Goal: Task Accomplishment & Management: Manage account settings

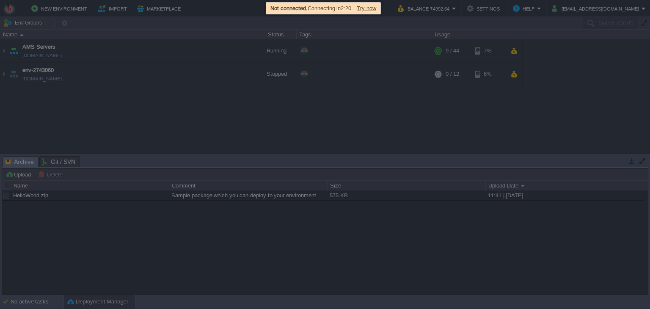
click at [372, 8] on span "Try now" at bounding box center [366, 8] width 19 height 6
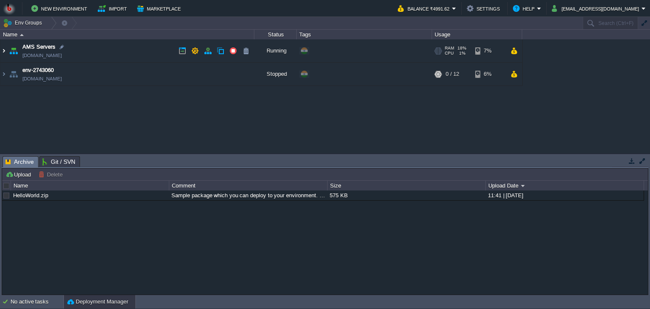
click at [5, 52] on img at bounding box center [3, 50] width 7 height 23
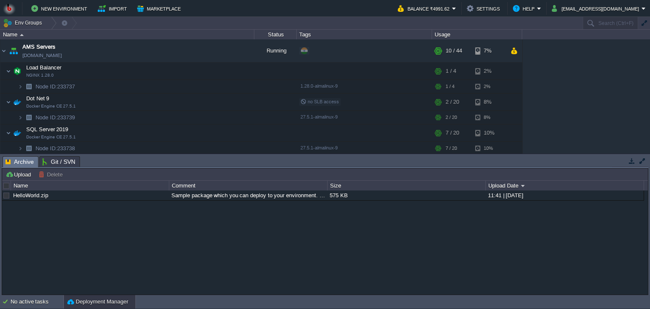
click at [647, 143] on div "AMS Servers env-3218117.in1.bitss.cloud Running + Add to Env Group RAM 18% CPU …" at bounding box center [325, 96] width 650 height 114
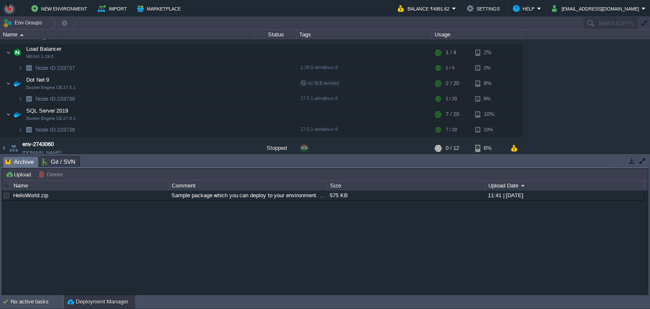
scroll to position [24, 0]
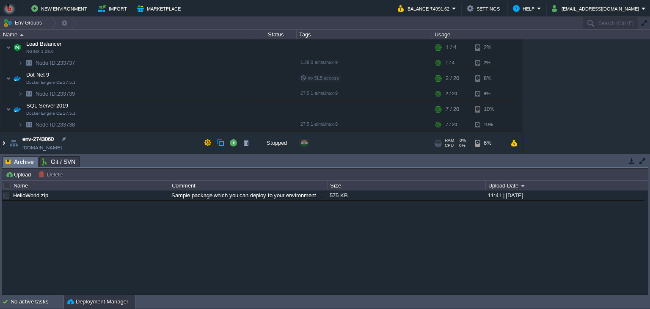
click at [4, 144] on img at bounding box center [3, 143] width 7 height 23
click at [647, 134] on div "AMS Servers env-3218117.in1.bitss.cloud Running + Add to Env Group RAM 18% CPU …" at bounding box center [325, 96] width 650 height 114
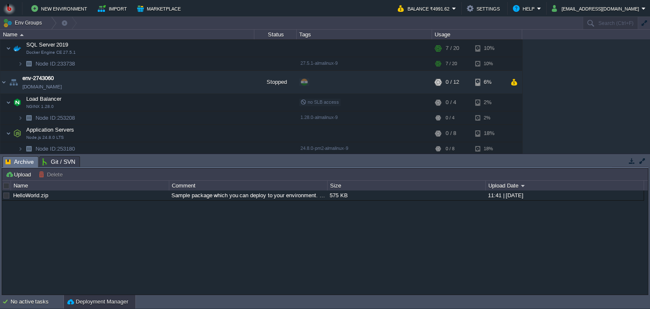
scroll to position [99, 0]
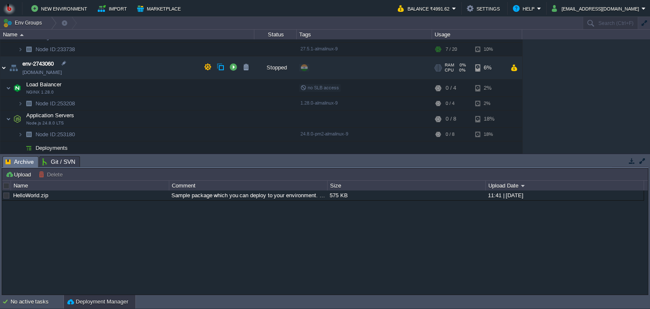
click at [1, 65] on img at bounding box center [3, 67] width 7 height 23
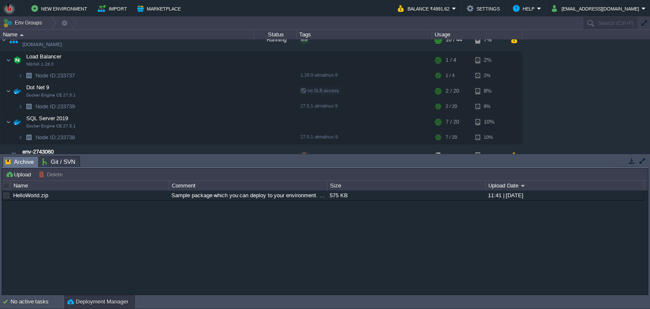
scroll to position [24, 0]
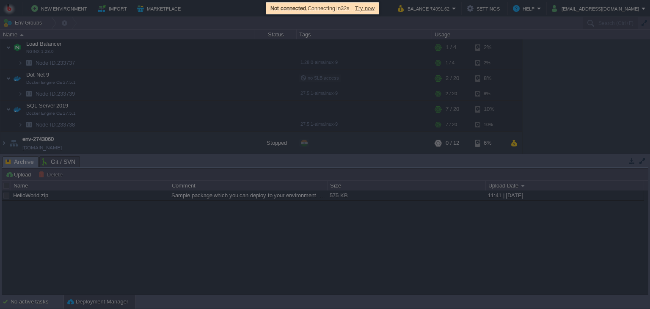
click at [371, 9] on span "Try now" at bounding box center [364, 8] width 19 height 6
click at [369, 6] on span "Try now" at bounding box center [364, 8] width 19 height 6
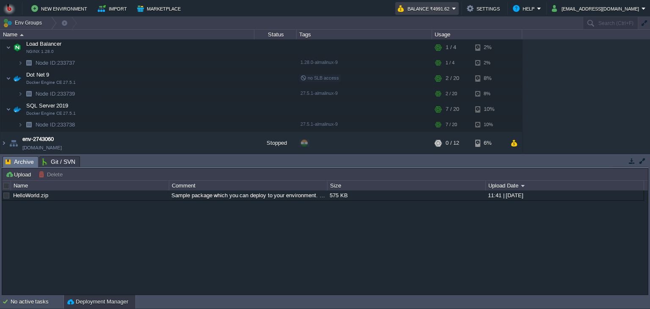
click at [456, 7] on em "Balance ₹4991.62" at bounding box center [427, 8] width 58 height 10
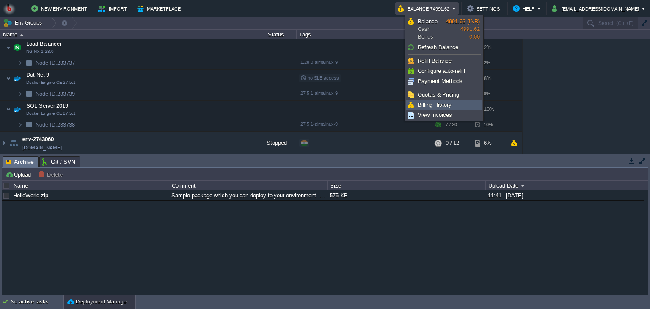
click at [424, 106] on span "Billing History" at bounding box center [435, 105] width 34 height 6
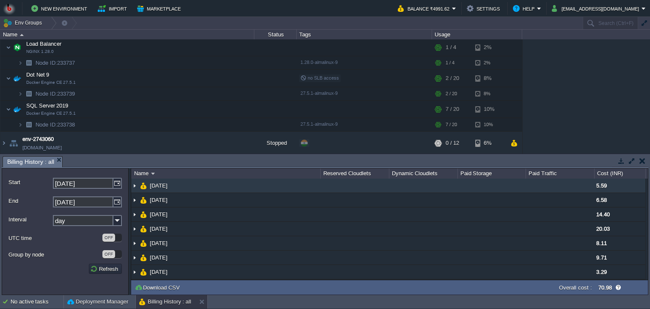
click at [226, 187] on td "04 Oct 2025" at bounding box center [225, 186] width 189 height 14
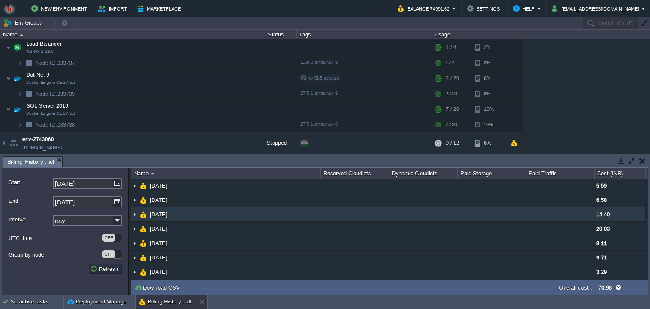
click at [221, 215] on td "02 Oct 2025" at bounding box center [225, 214] width 189 height 14
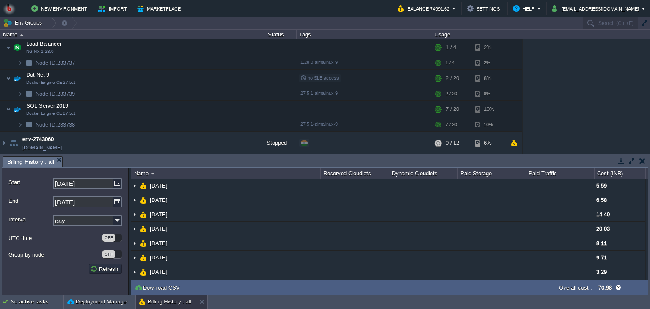
scroll to position [0, 0]
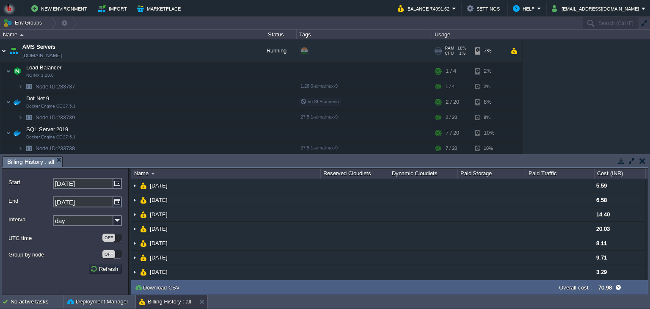
click at [5, 50] on img at bounding box center [3, 50] width 7 height 23
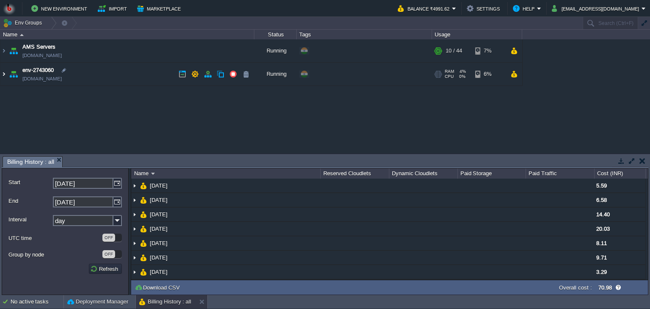
click at [5, 73] on img at bounding box center [3, 74] width 7 height 23
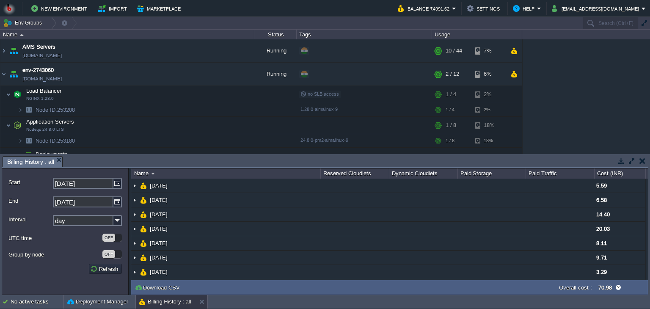
scroll to position [7, 0]
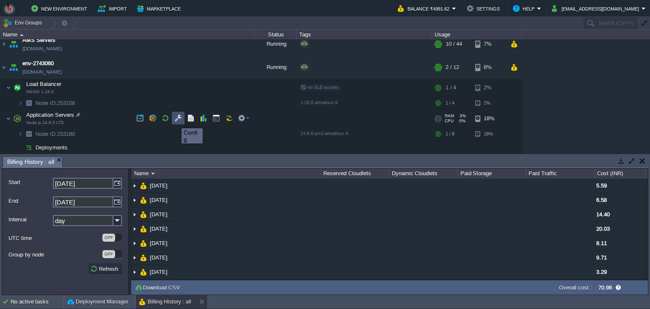
click at [175, 121] on button "button" at bounding box center [178, 118] width 8 height 8
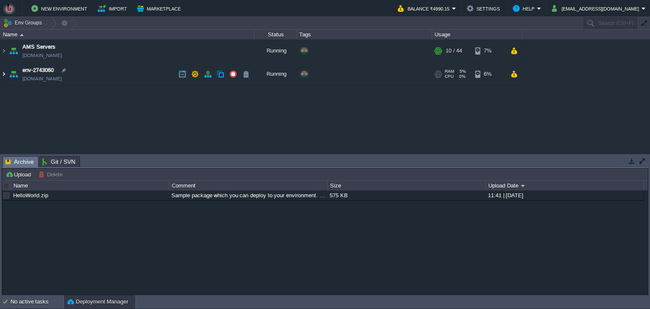
click at [4, 75] on img at bounding box center [3, 74] width 7 height 23
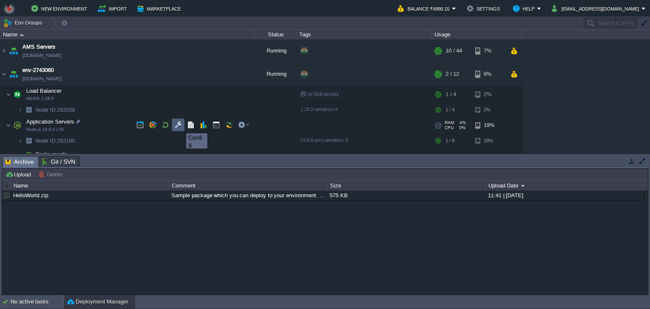
click at [174, 125] on button "button" at bounding box center [178, 125] width 8 height 8
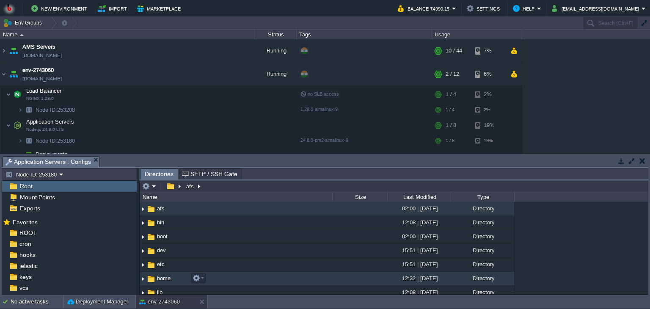
click at [143, 278] on img at bounding box center [143, 278] width 7 height 13
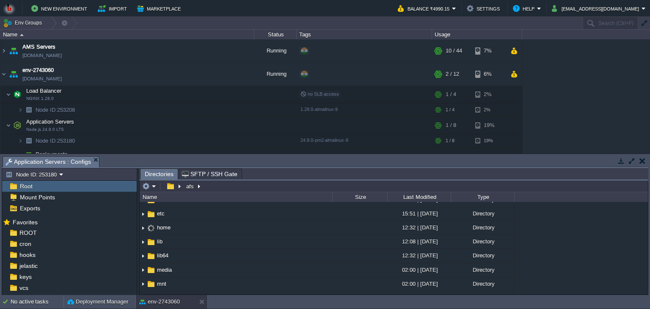
scroll to position [65, 0]
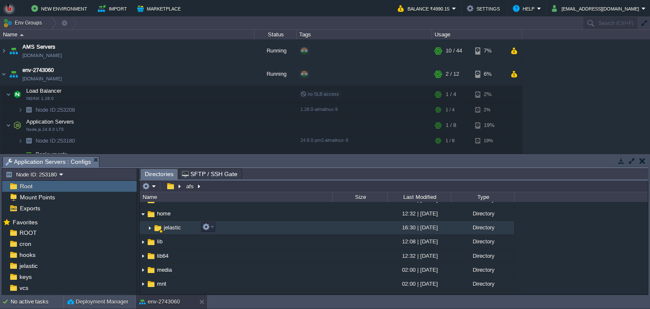
click at [149, 226] on img at bounding box center [149, 227] width 7 height 13
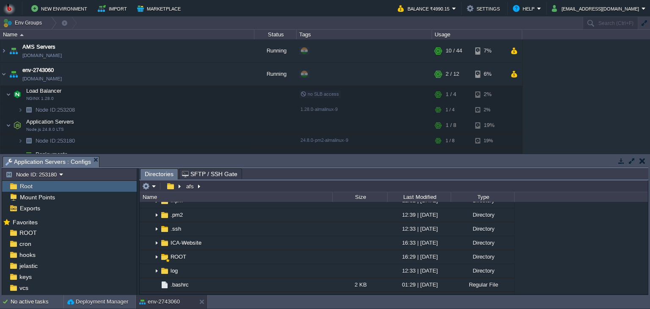
scroll to position [110, 0]
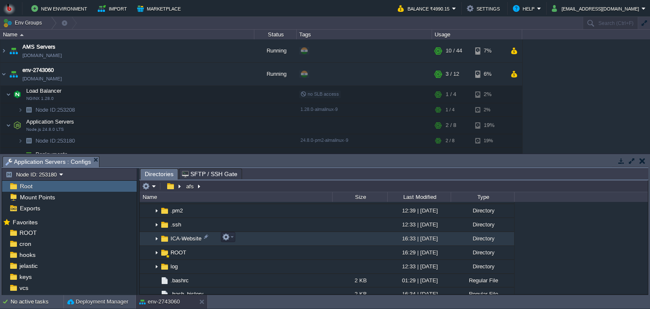
click at [154, 237] on img at bounding box center [156, 238] width 7 height 13
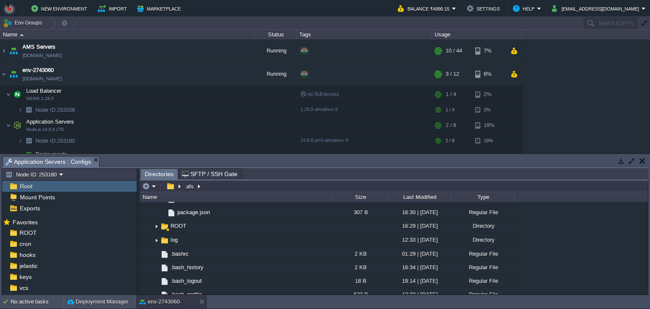
scroll to position [266, 0]
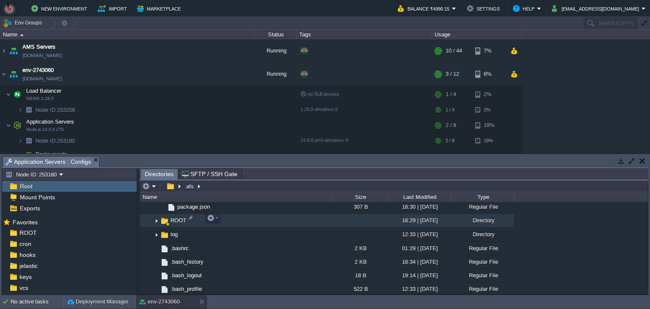
click at [157, 219] on img at bounding box center [156, 220] width 7 height 13
click at [156, 220] on img at bounding box center [156, 220] width 7 height 13
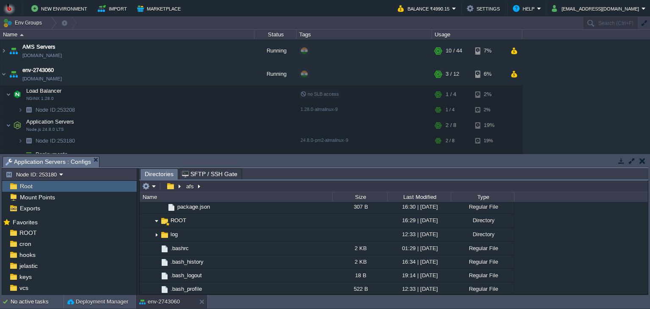
scroll to position [256, 0]
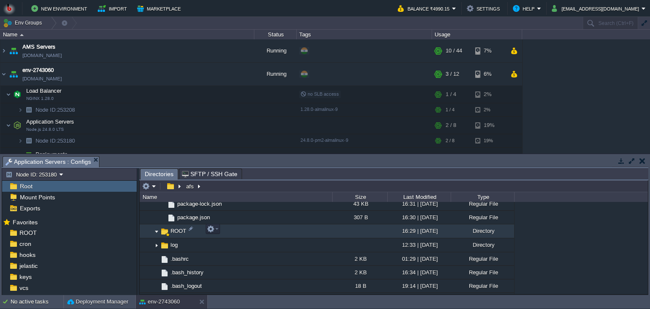
click at [157, 233] on img at bounding box center [156, 231] width 7 height 13
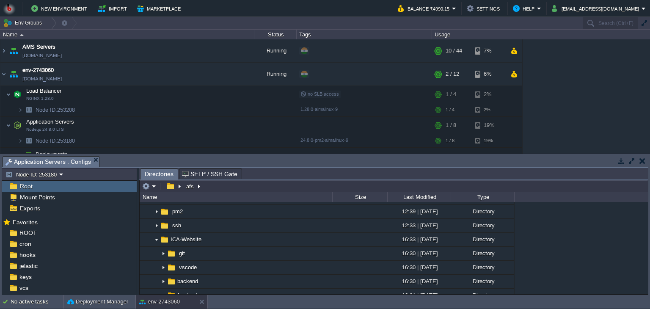
scroll to position [112, 0]
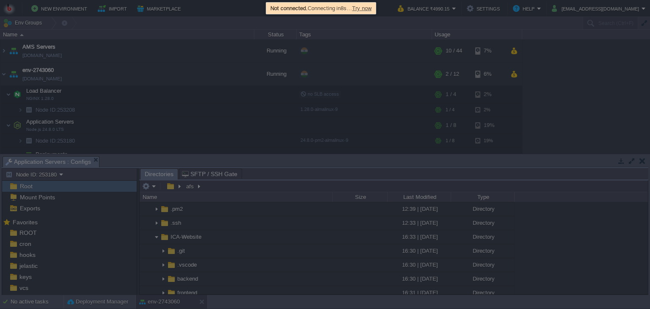
click at [366, 6] on span "Try now" at bounding box center [361, 8] width 19 height 6
click at [366, 9] on span "Try now" at bounding box center [361, 8] width 19 height 6
click at [366, 6] on span "Try now" at bounding box center [361, 8] width 19 height 6
click at [367, 7] on span "Try now" at bounding box center [361, 8] width 19 height 6
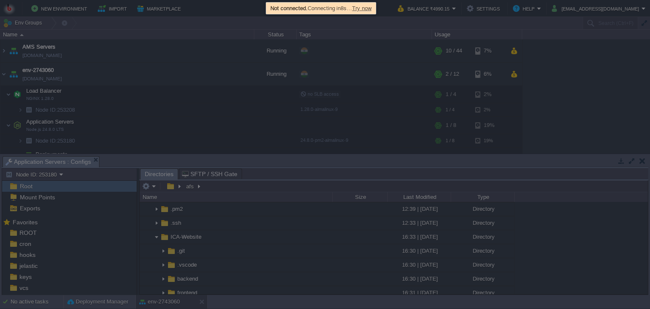
click at [364, 9] on span "Try now" at bounding box center [361, 8] width 19 height 6
click at [372, 8] on span "Try now" at bounding box center [361, 8] width 19 height 6
click at [376, 9] on span "Try now" at bounding box center [366, 8] width 19 height 6
